Goal: Transaction & Acquisition: Purchase product/service

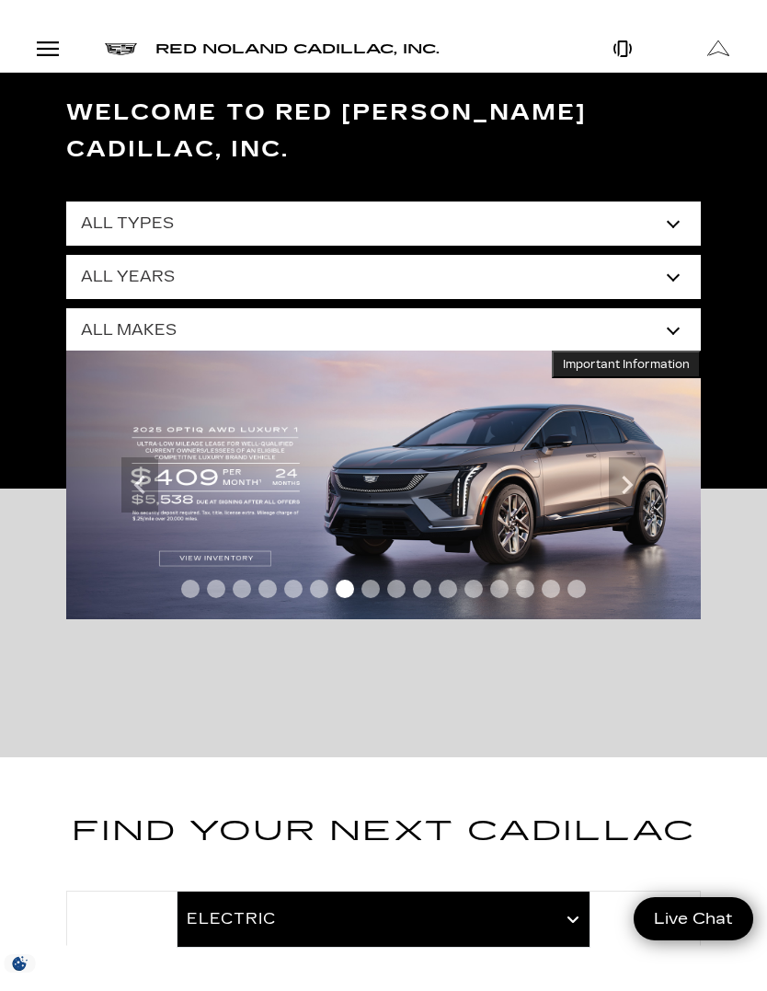
click at [675, 201] on select "All Types New Used Certified Used Demo" at bounding box center [383, 223] width 635 height 44
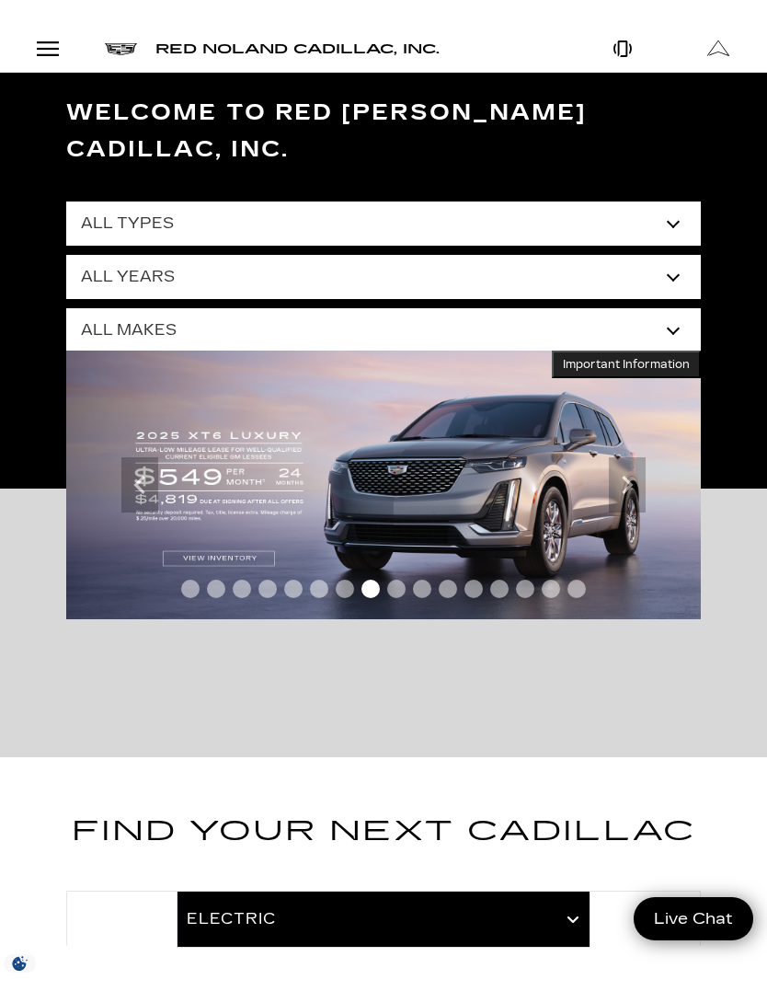
click at [686, 255] on select "All Years 2026 2025 2024 2023 2022 2021 2020 2019 2018 2017 2013" at bounding box center [383, 277] width 635 height 44
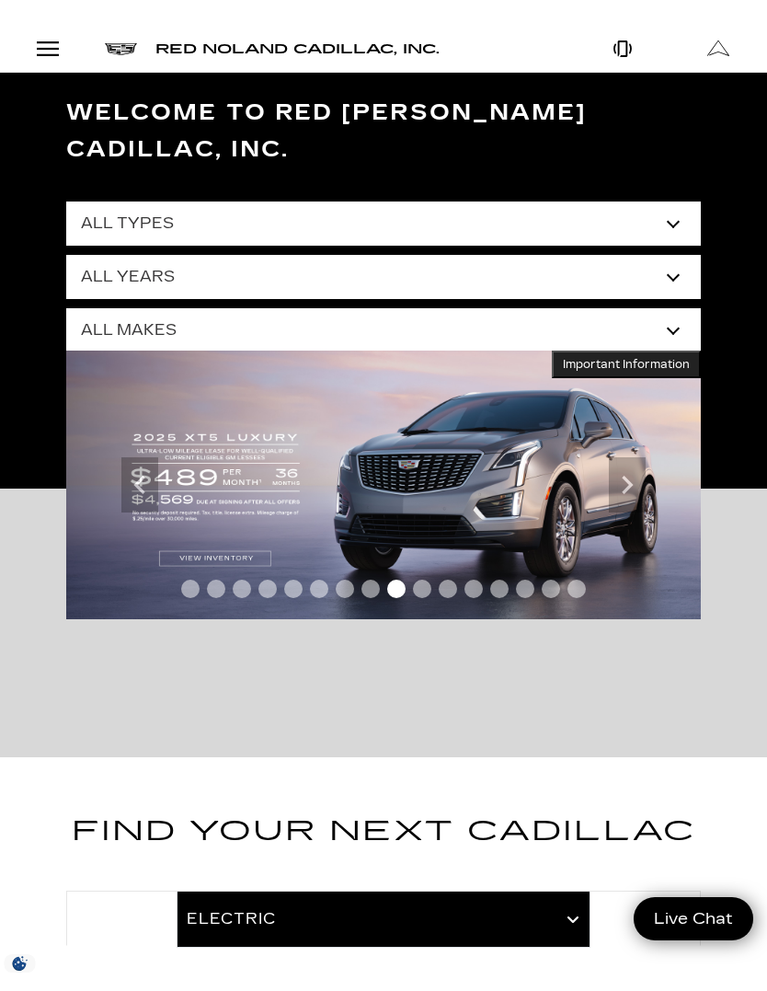
select select "2026"
click at [678, 255] on select "All Years 2026 2025 2024 2023 2022 2021 2020 2019 2018 2017 2013" at bounding box center [383, 277] width 635 height 44
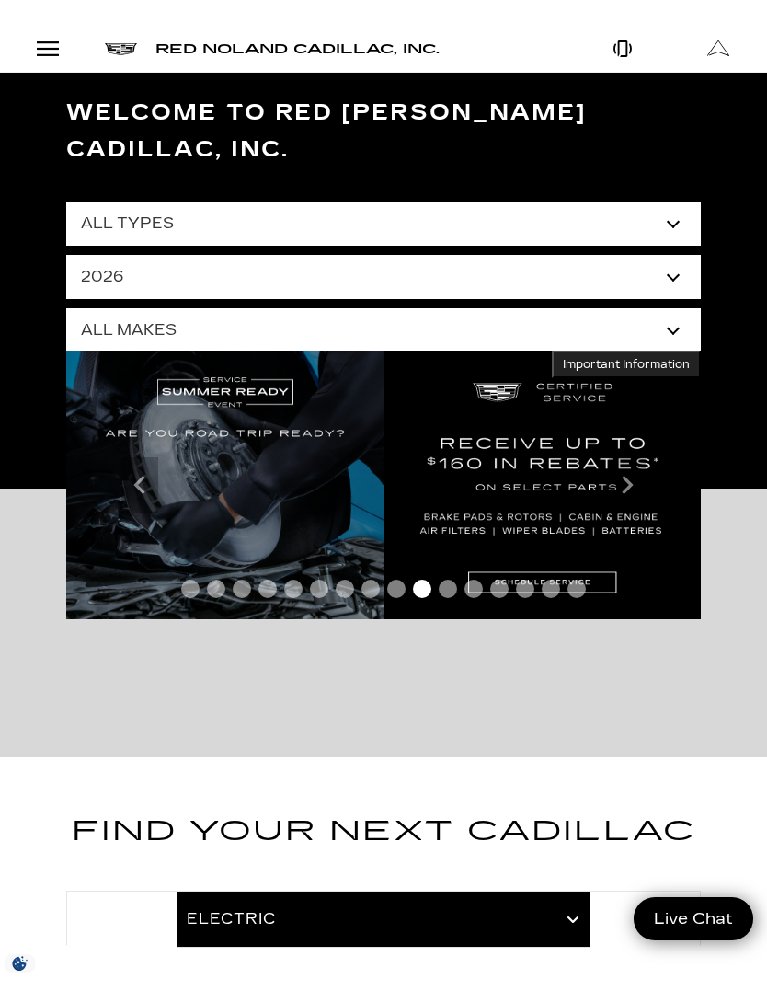
click at [679, 308] on select "All Makes Cadillac" at bounding box center [383, 330] width 635 height 44
click at [682, 308] on select "All Makes Cadillac" at bounding box center [383, 330] width 635 height 44
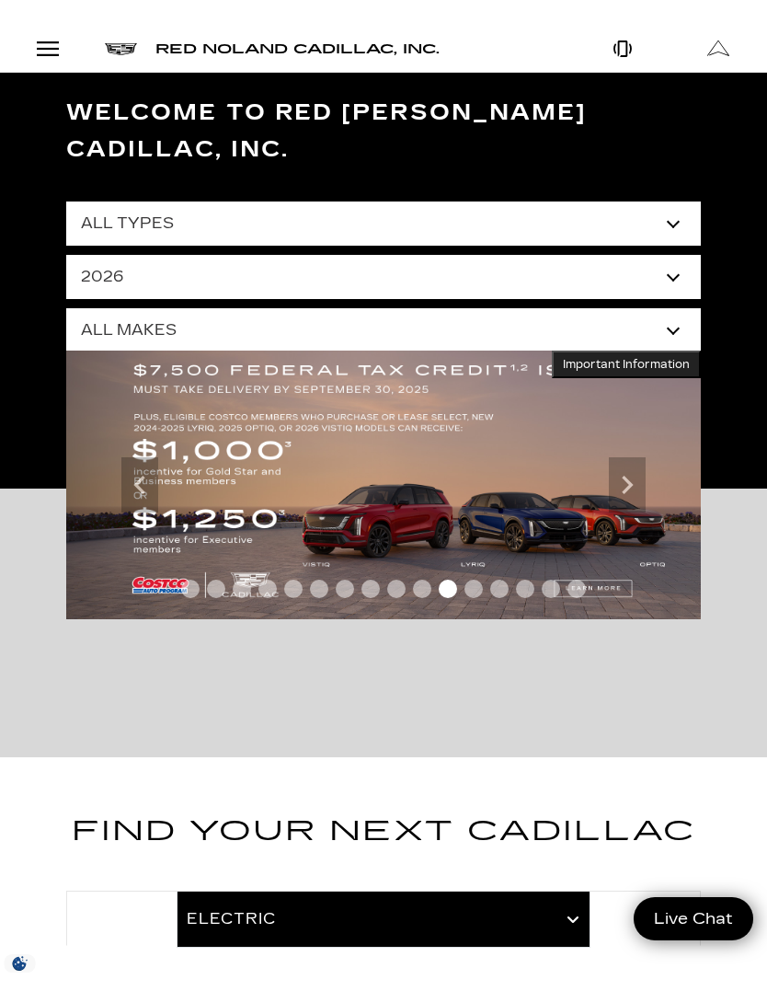
select select "Cadillac"
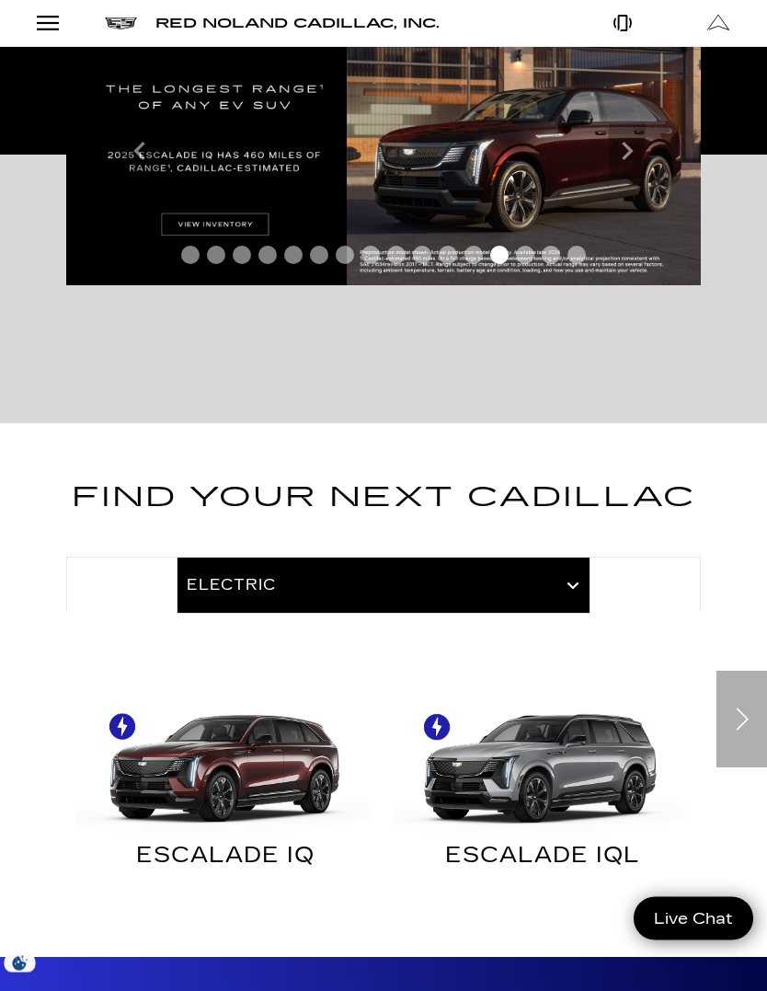
scroll to position [334, 0]
click at [569, 556] on div at bounding box center [383, 583] width 635 height 55
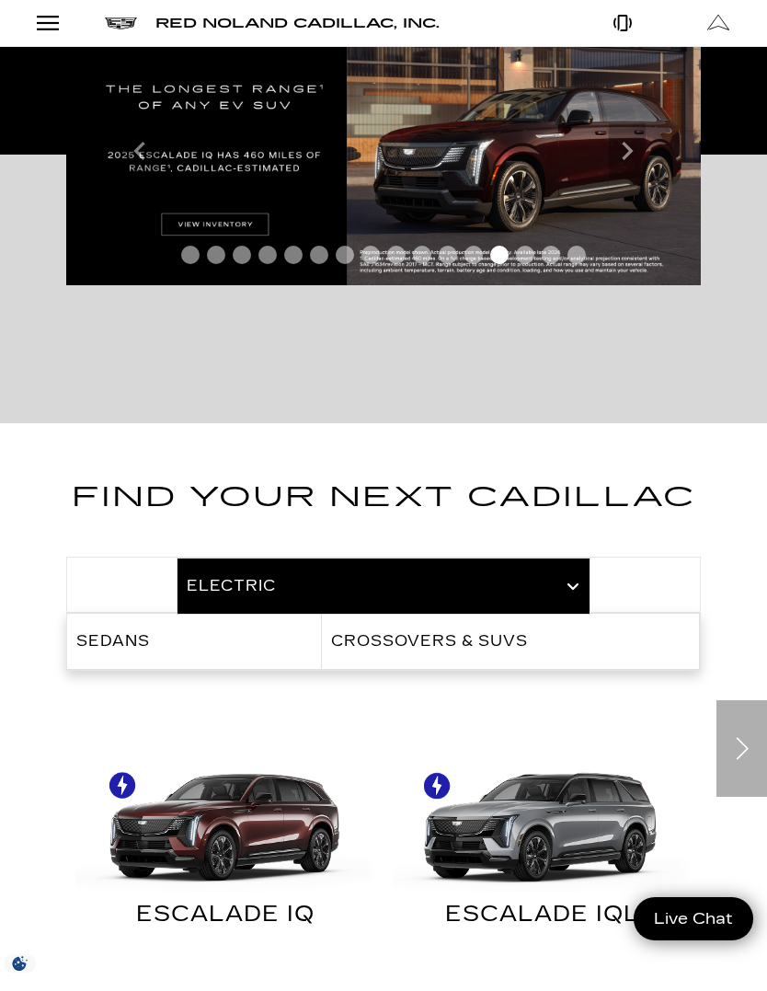
click at [594, 613] on link "Crossovers & SUVs" at bounding box center [510, 640] width 377 height 55
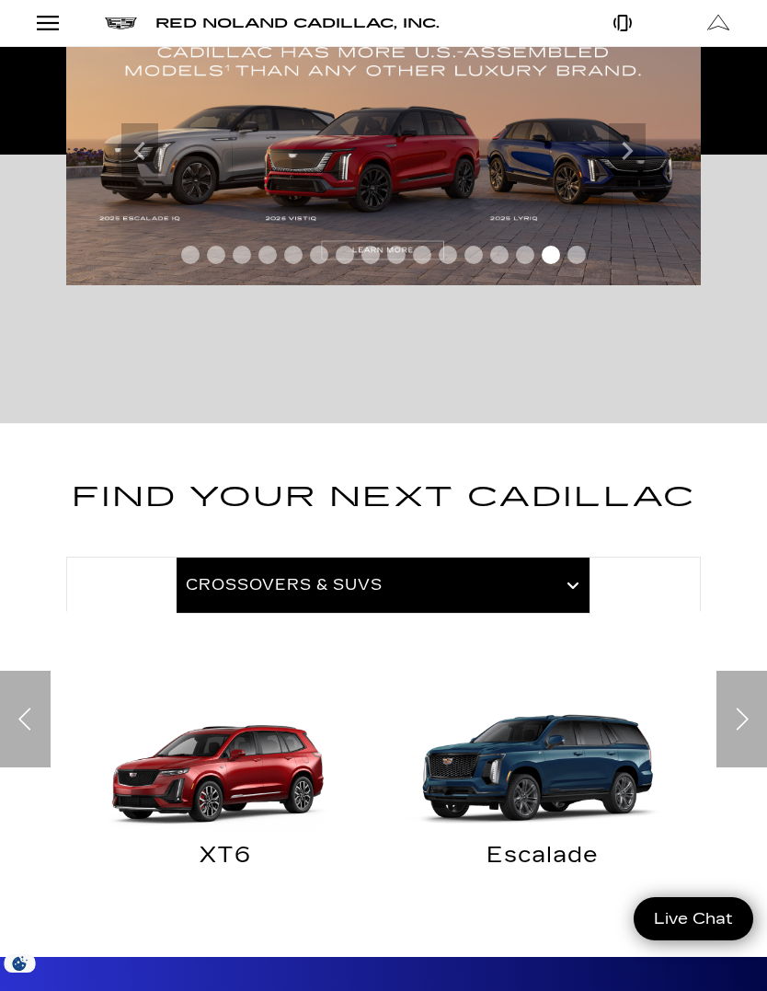
click at [618, 741] on img "Crossovers & SUVs" at bounding box center [542, 758] width 299 height 150
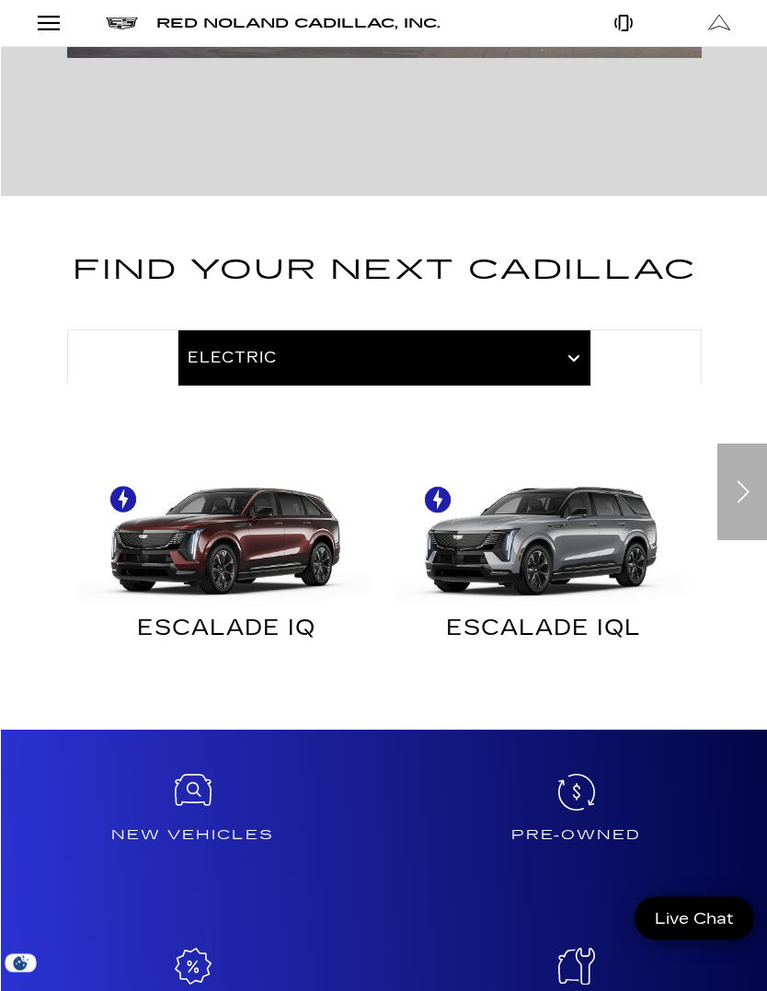
scroll to position [561, 0]
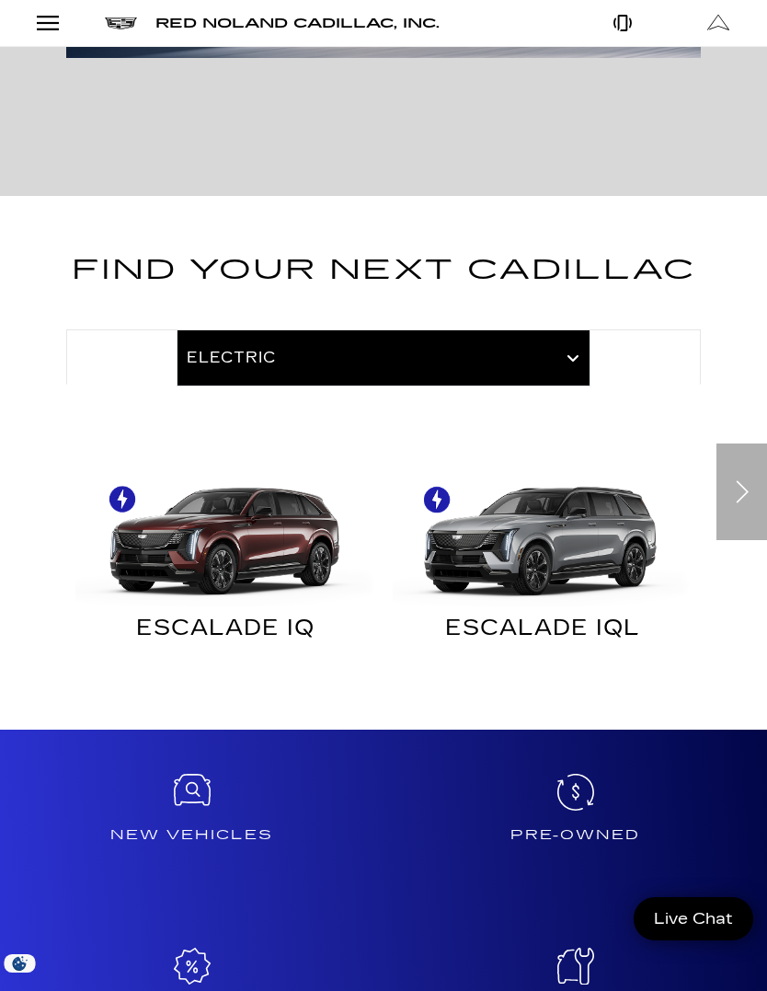
click at [311, 499] on img "Electric" at bounding box center [224, 531] width 299 height 150
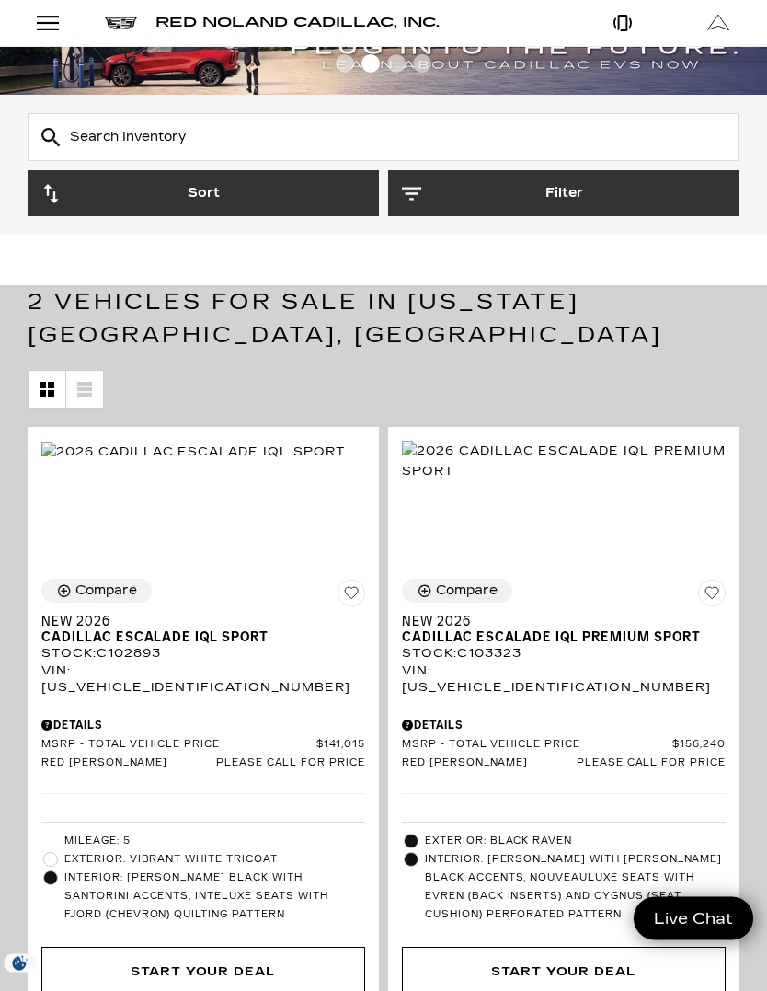
scroll to position [60, 0]
click at [649, 179] on button "Filter" at bounding box center [563, 193] width 351 height 46
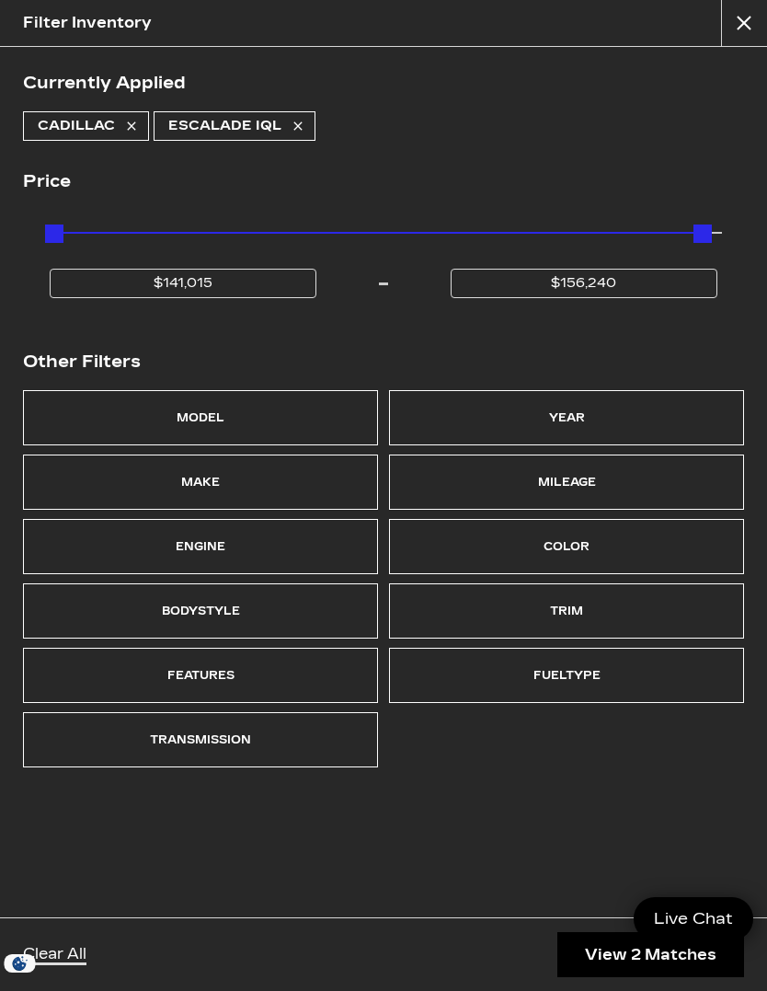
scroll to position [0, 0]
click at [743, 9] on button "close" at bounding box center [744, 23] width 46 height 46
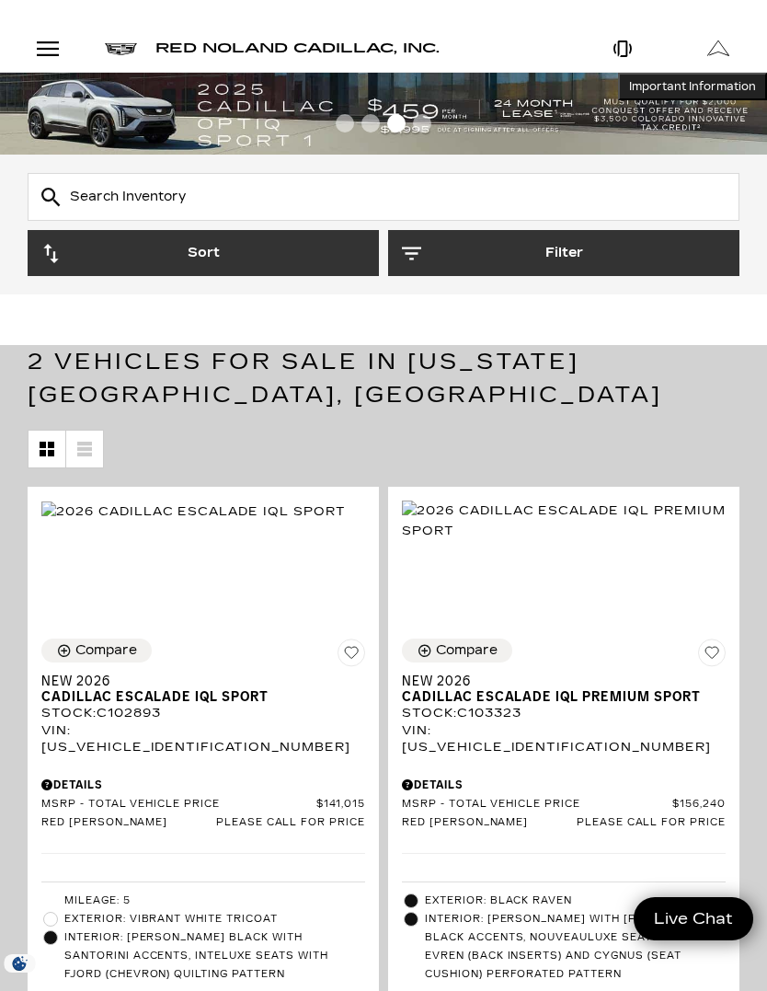
click at [53, 56] on div "Open Menu Modal" at bounding box center [47, 49] width 31 height 22
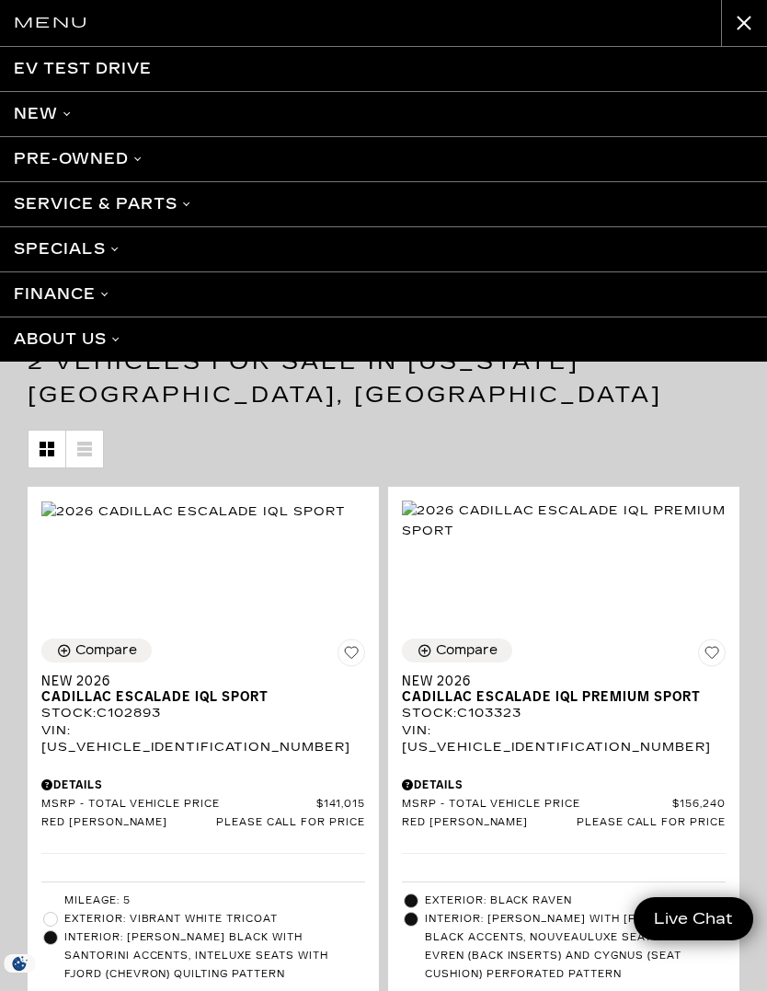
click at [153, 284] on link "Finance" at bounding box center [383, 293] width 767 height 45
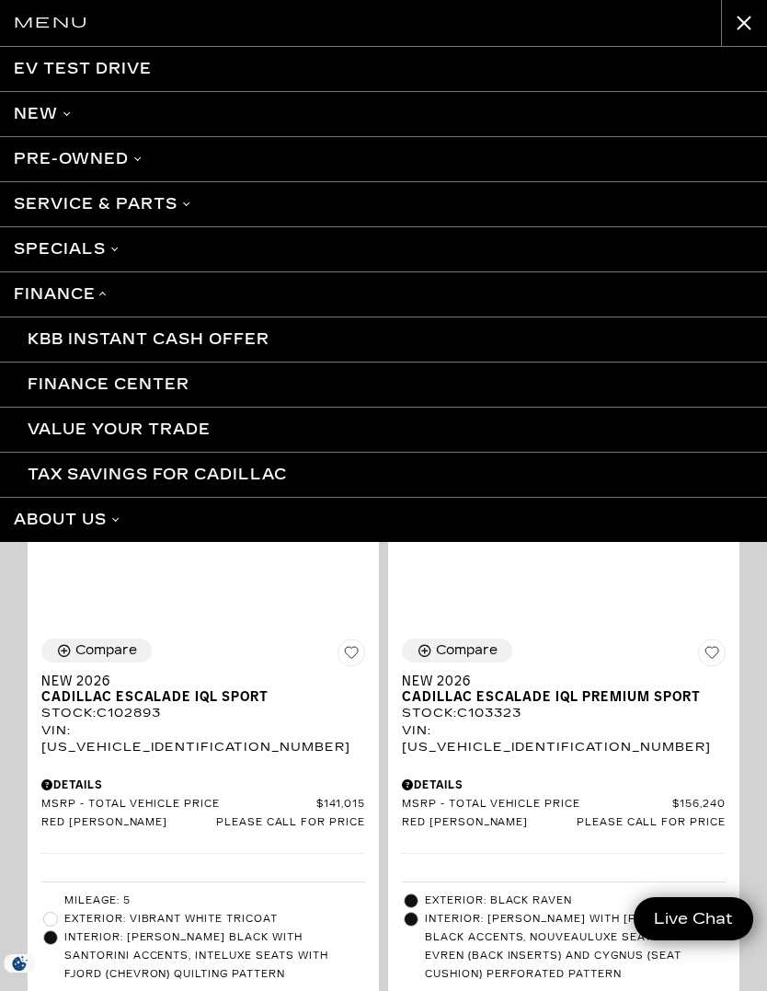
click at [252, 301] on link "Finance" at bounding box center [383, 293] width 767 height 45
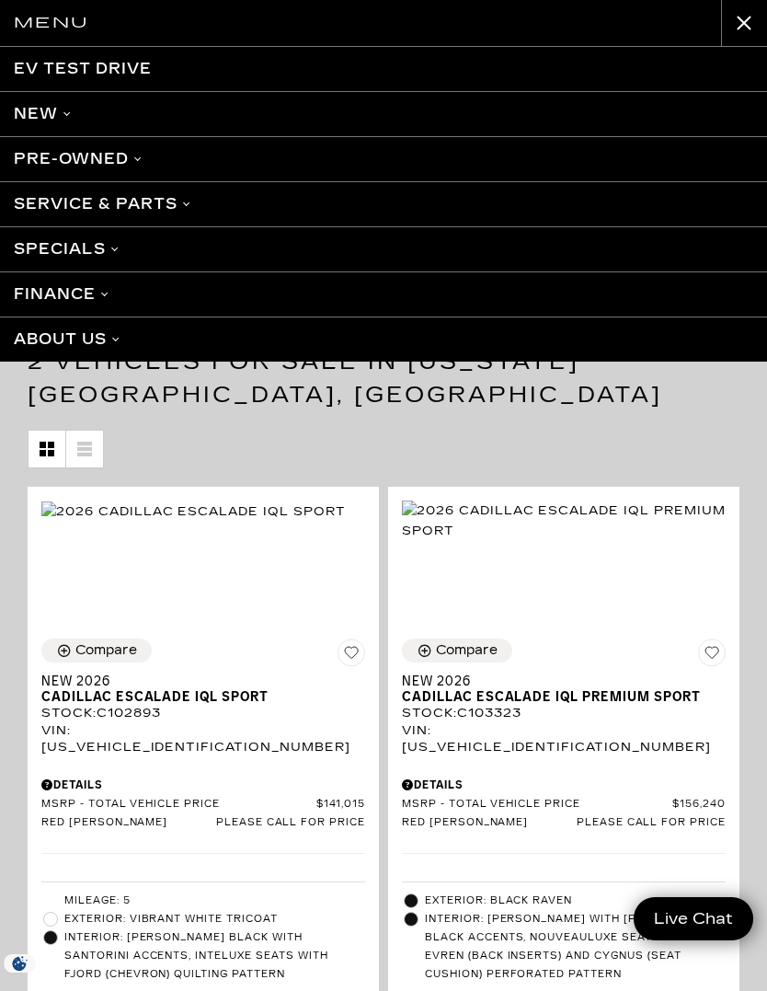
click at [294, 258] on link "Specials" at bounding box center [383, 248] width 767 height 45
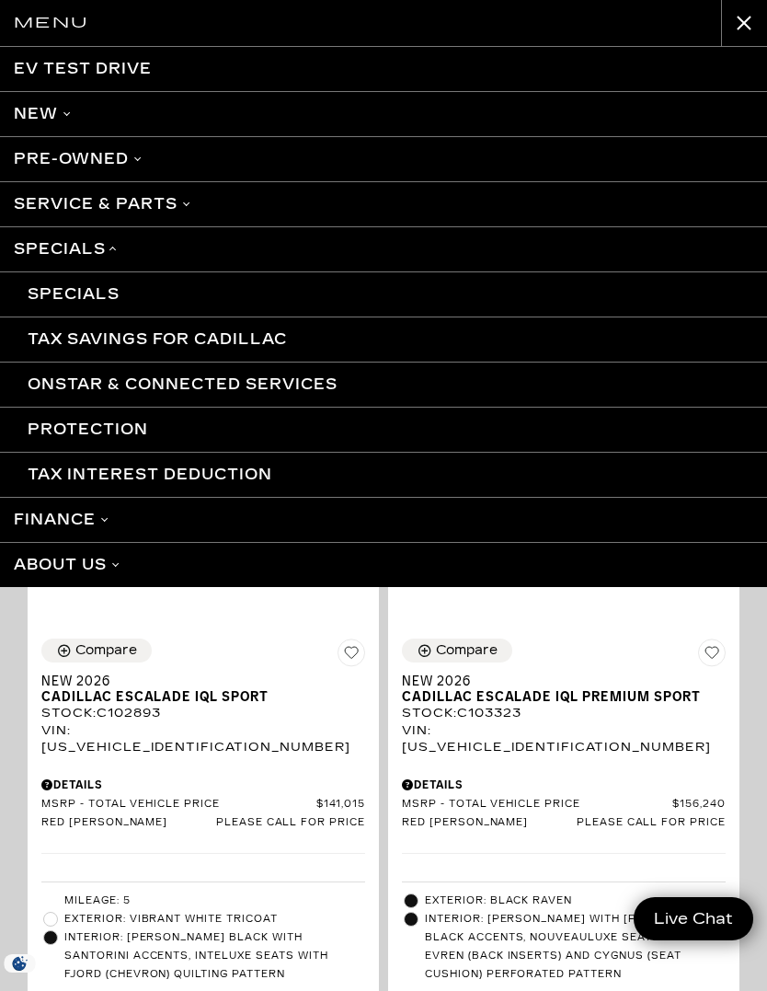
click at [370, 338] on link "Tax Savings for Cadillac" at bounding box center [383, 338] width 767 height 45
click at [111, 290] on link "Specials" at bounding box center [383, 293] width 767 height 45
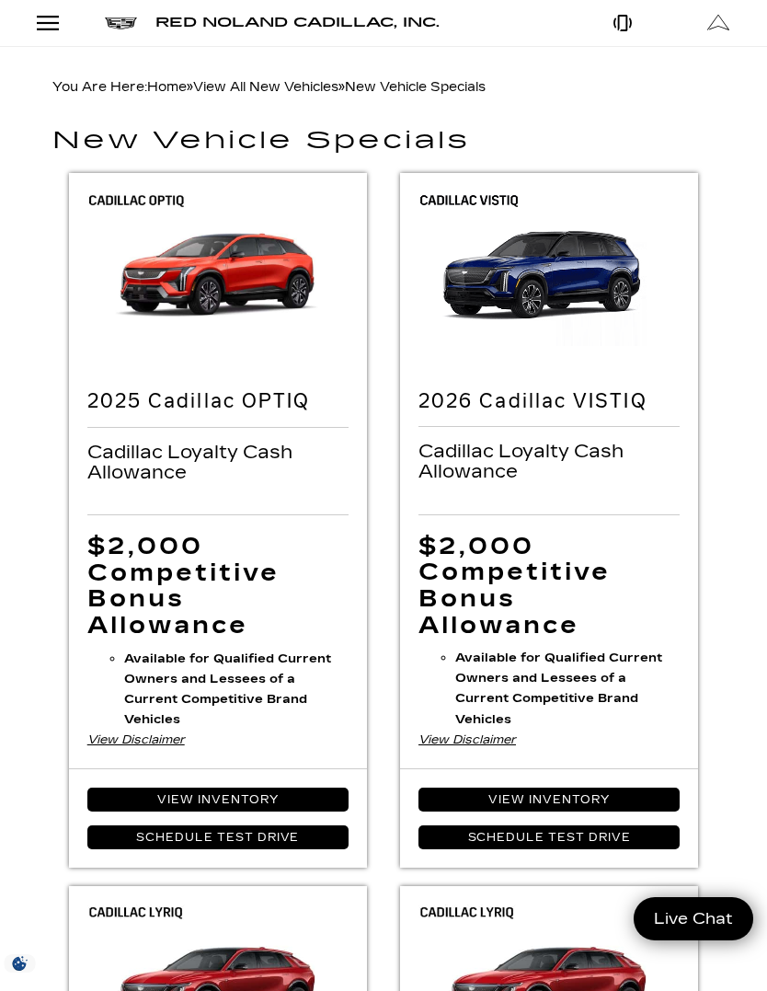
click at [43, 27] on div "Open Menu Modal" at bounding box center [47, 23] width 31 height 22
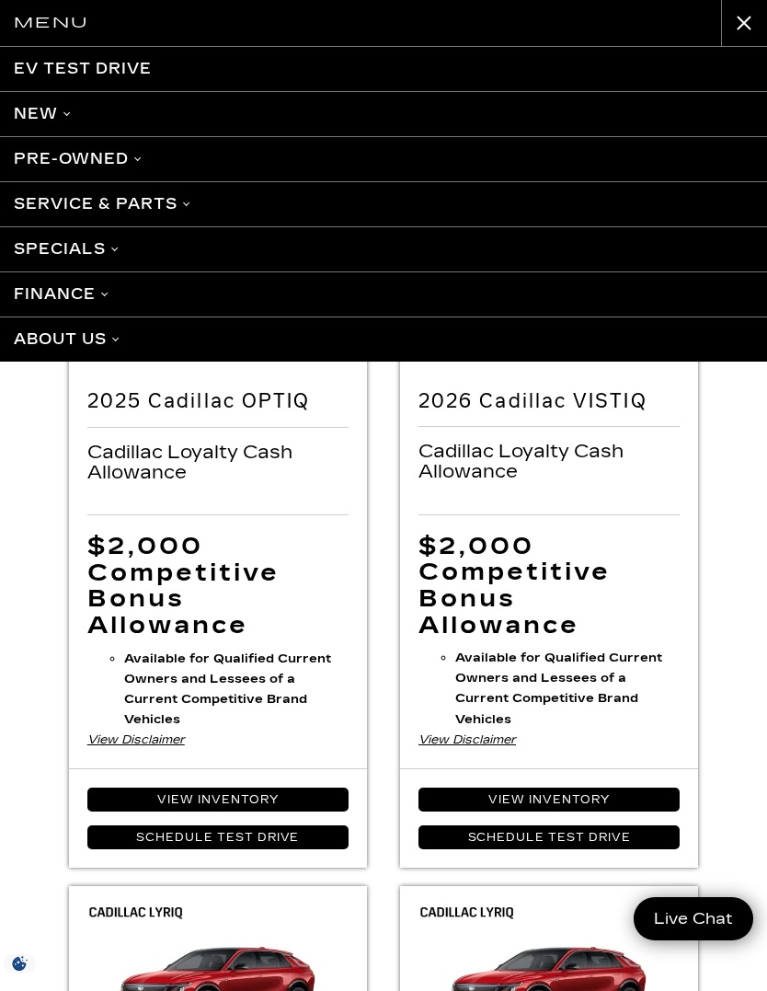
click at [337, 114] on link "New" at bounding box center [383, 113] width 767 height 45
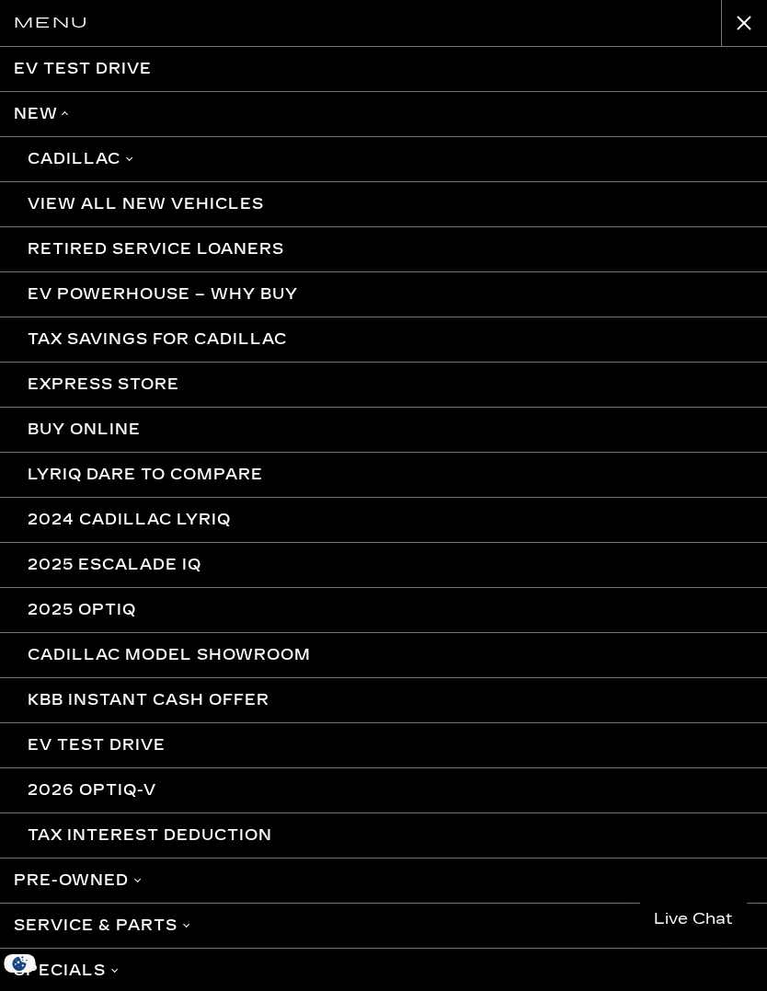
click at [316, 559] on link "2025 Escalade IQ" at bounding box center [383, 564] width 767 height 45
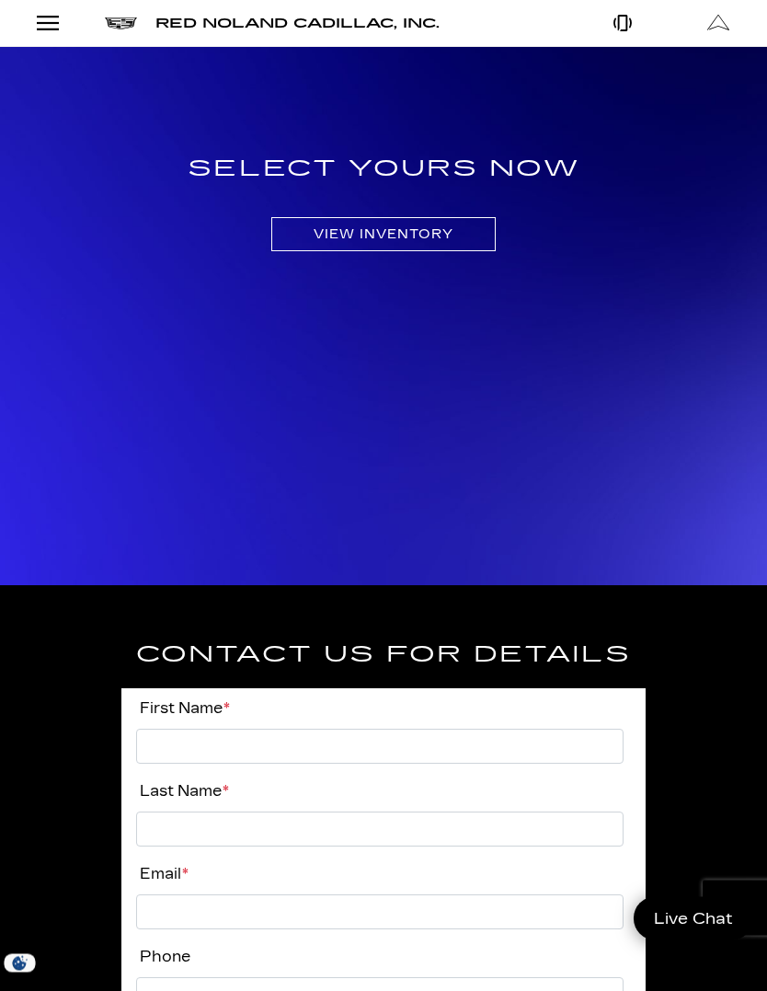
scroll to position [1781, 0]
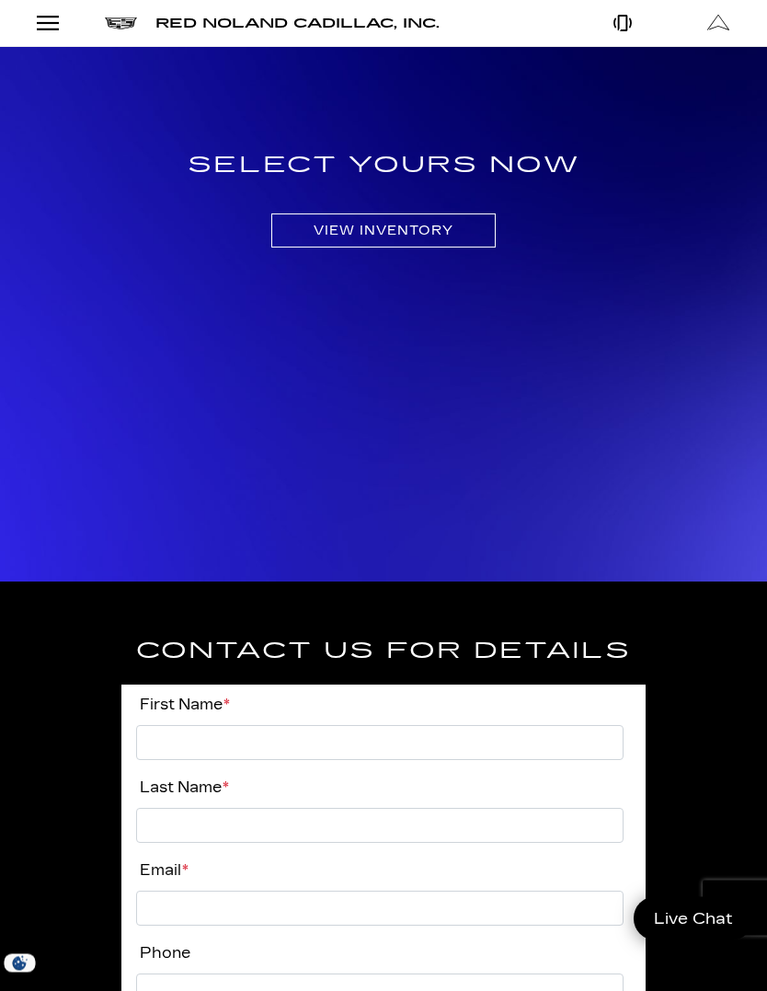
click at [469, 225] on link "View Inventory" at bounding box center [383, 231] width 224 height 34
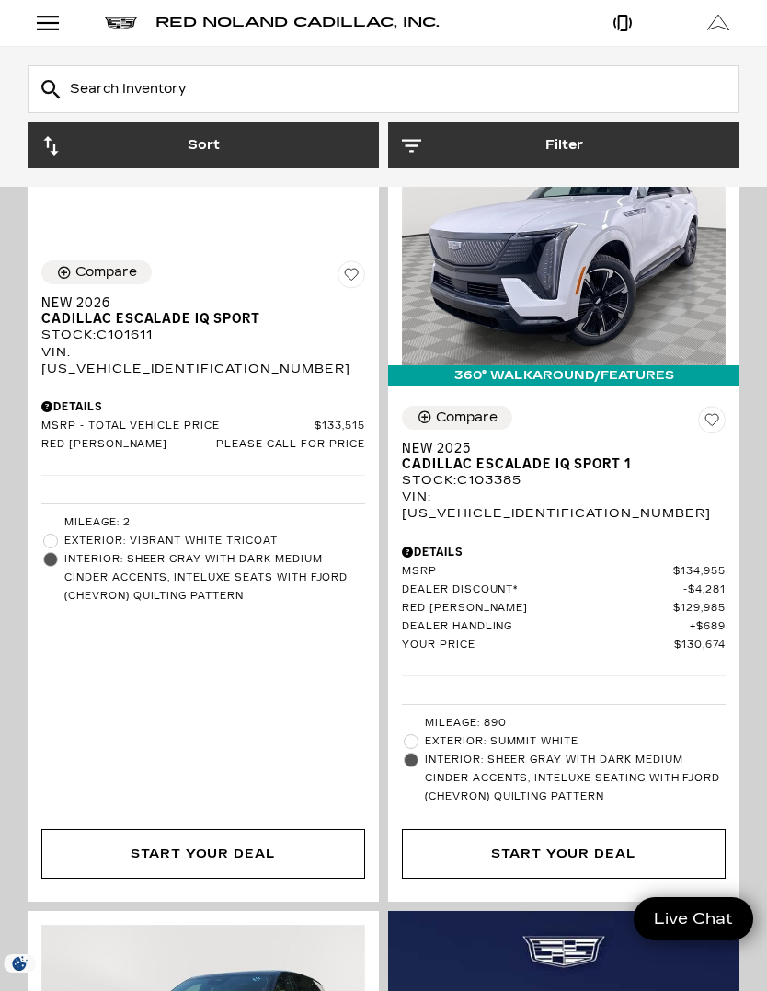
scroll to position [367, 0]
